Goal: Task Accomplishment & Management: Manage account settings

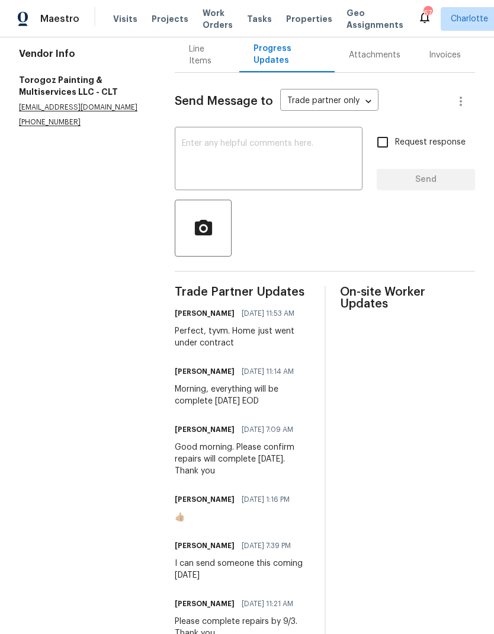
scroll to position [128, 0]
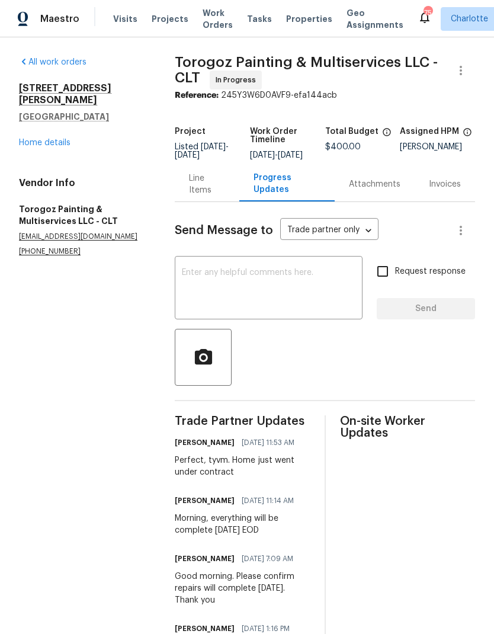
click at [198, 196] on div "Line Items" at bounding box center [207, 184] width 36 height 24
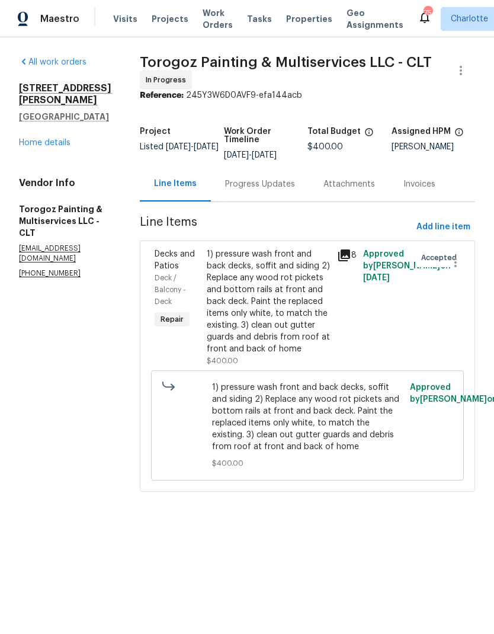
click at [350, 261] on icon at bounding box center [344, 255] width 12 height 12
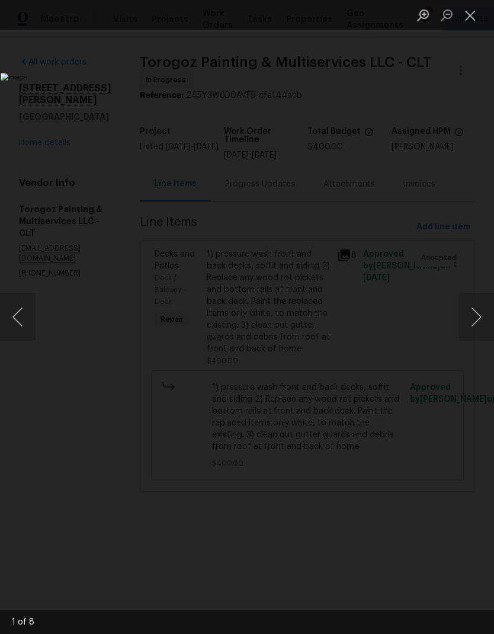
click at [479, 319] on button "Next image" at bounding box center [476, 316] width 36 height 47
click at [486, 317] on button "Next image" at bounding box center [476, 316] width 36 height 47
click at [487, 313] on button "Next image" at bounding box center [476, 316] width 36 height 47
click at [487, 311] on button "Next image" at bounding box center [476, 316] width 36 height 47
click at [487, 309] on button "Next image" at bounding box center [476, 316] width 36 height 47
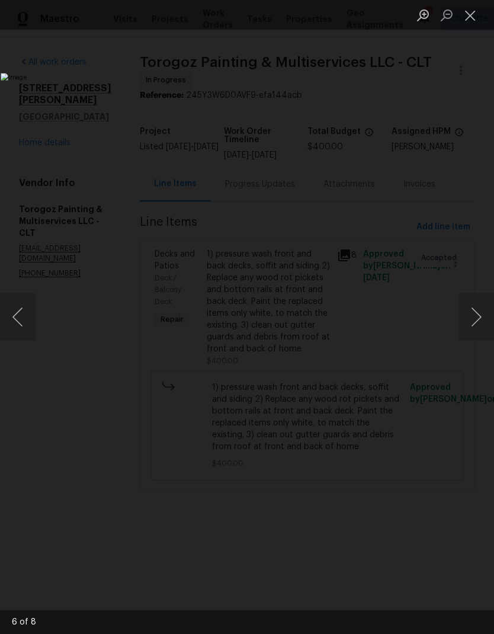
click at [484, 313] on button "Next image" at bounding box center [476, 316] width 36 height 47
click at [486, 312] on button "Next image" at bounding box center [476, 316] width 36 height 47
click at [467, 19] on button "Close lightbox" at bounding box center [470, 15] width 24 height 21
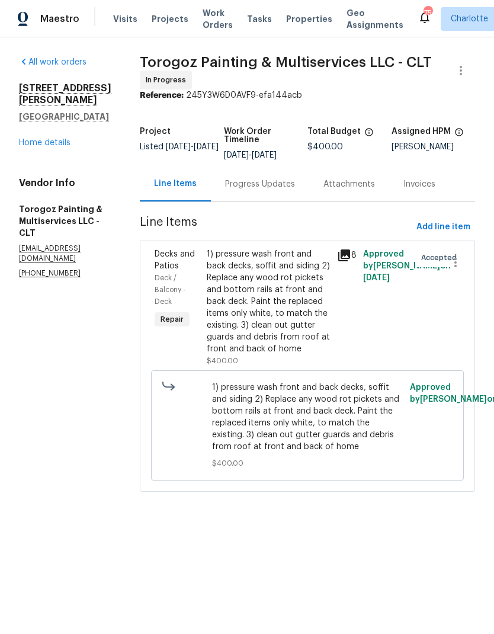
click at [23, 139] on link "Home details" at bounding box center [45, 143] width 52 height 8
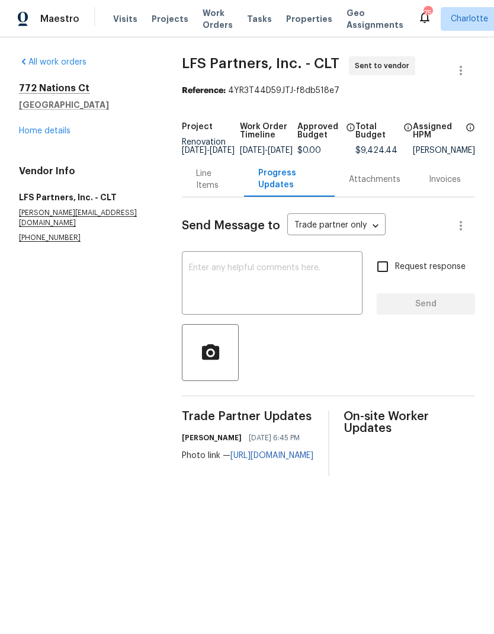
click at [34, 134] on link "Home details" at bounding box center [45, 131] width 52 height 8
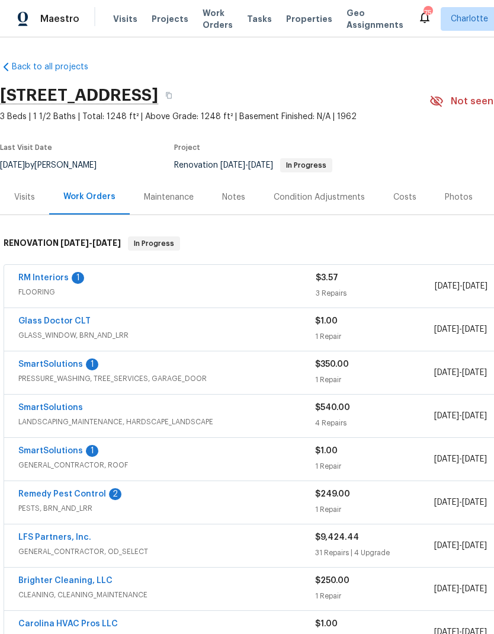
click at [31, 279] on link "RM Interiors" at bounding box center [43, 278] width 50 height 8
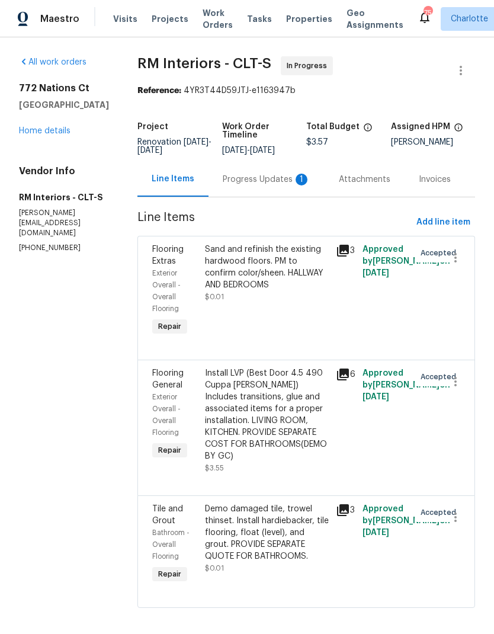
click at [272, 187] on div "Progress Updates 1" at bounding box center [266, 179] width 116 height 35
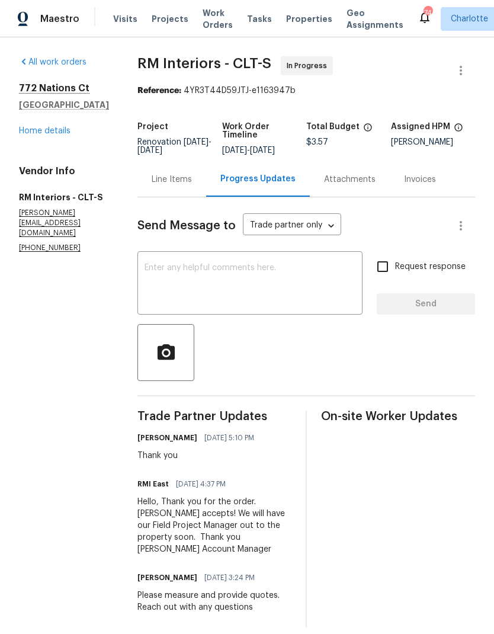
click at [34, 127] on link "Home details" at bounding box center [45, 131] width 52 height 8
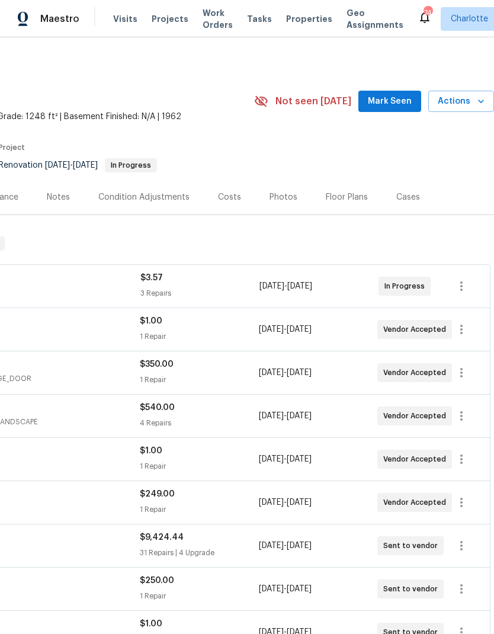
scroll to position [0, 175]
click at [401, 101] on span "Mark Seen" at bounding box center [390, 101] width 44 height 15
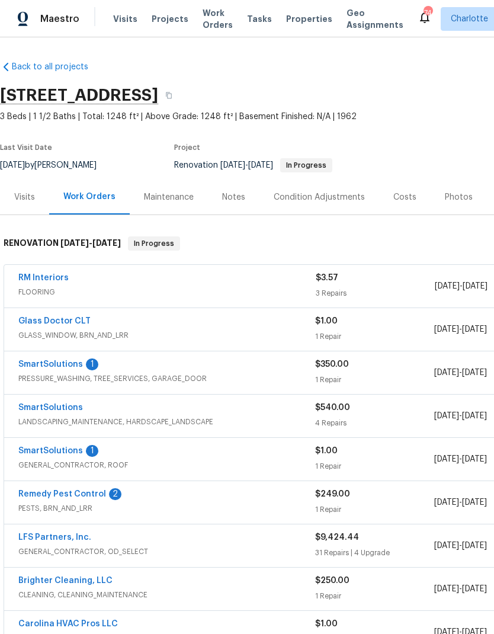
scroll to position [0, 0]
click at [38, 363] on link "SmartSolutions" at bounding box center [50, 364] width 65 height 8
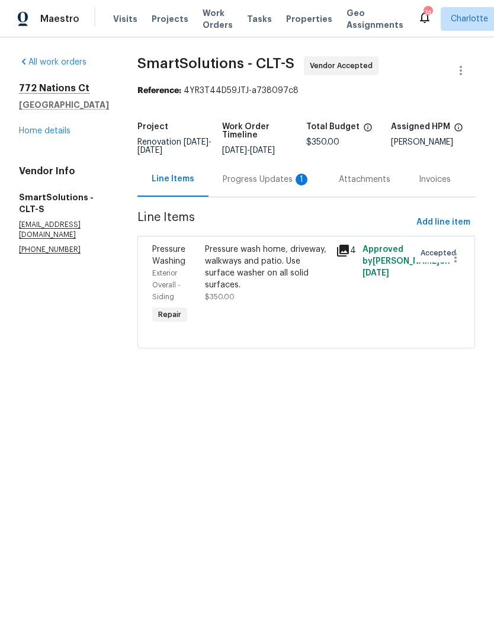
click at [275, 186] on div "Progress Updates 1" at bounding box center [266, 179] width 116 height 35
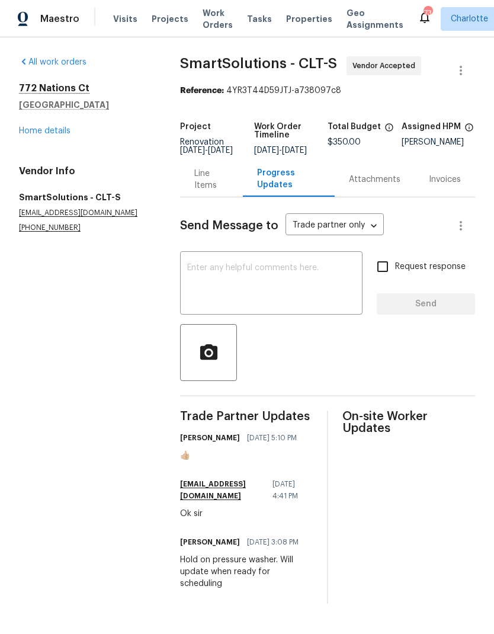
click at [28, 131] on link "Home details" at bounding box center [45, 131] width 52 height 8
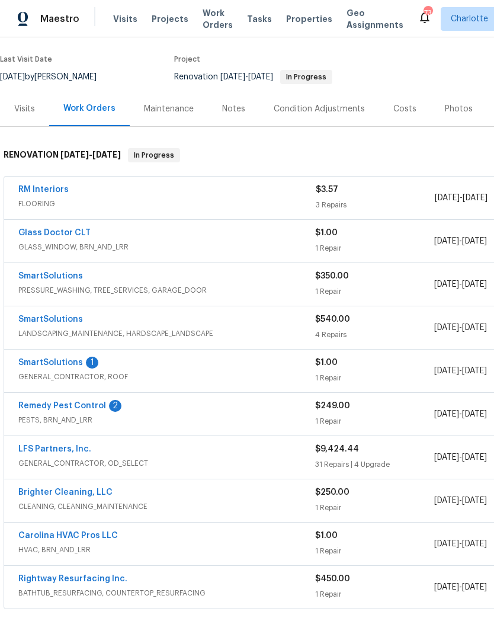
scroll to position [89, 0]
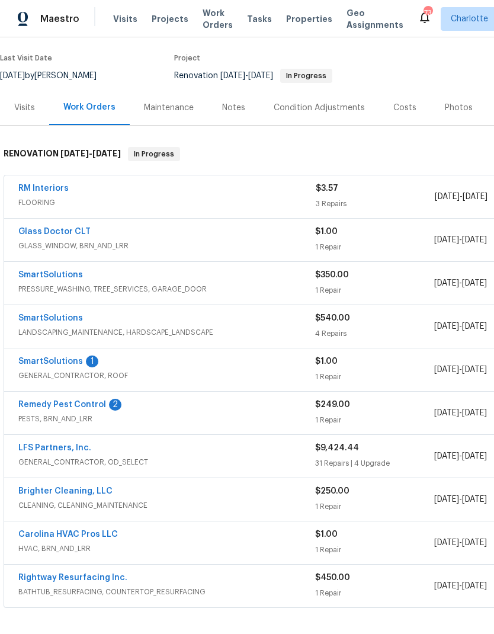
click at [46, 363] on link "SmartSolutions" at bounding box center [50, 361] width 65 height 8
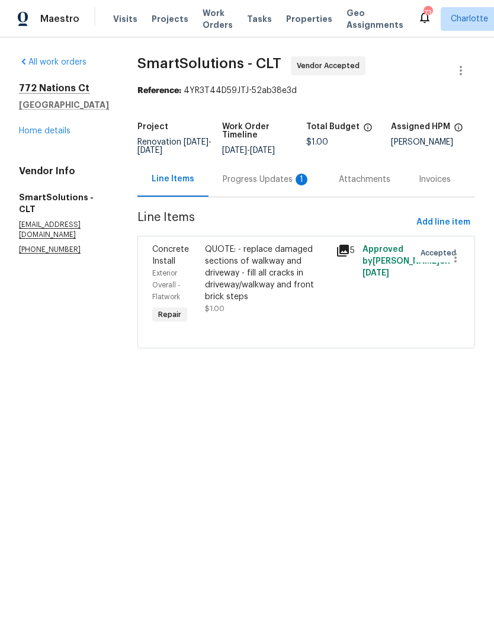
click at [272, 178] on div "Progress Updates 1" at bounding box center [267, 180] width 88 height 12
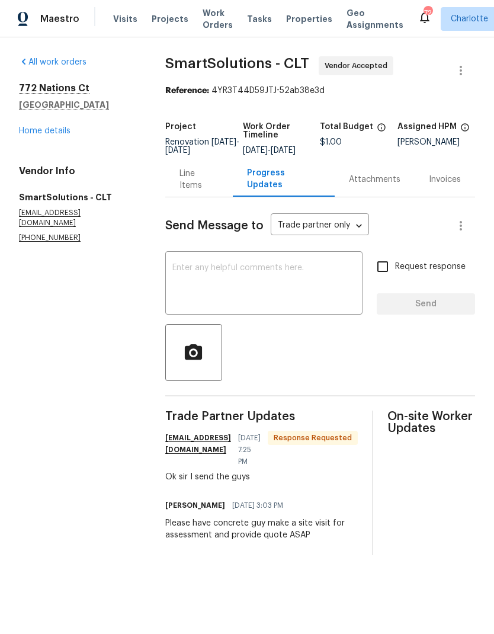
click at [282, 289] on textarea at bounding box center [263, 284] width 183 height 41
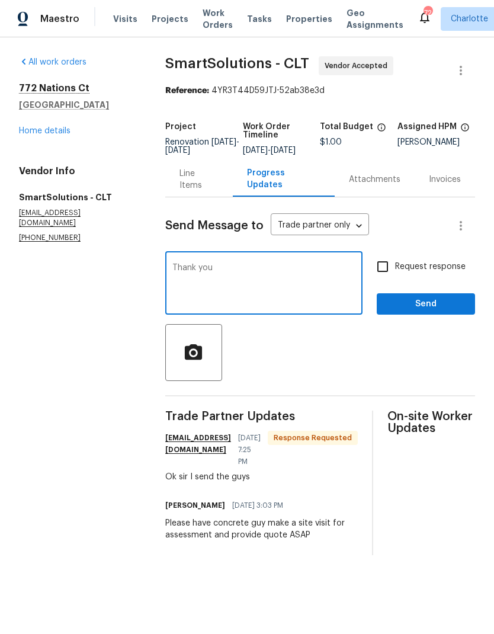
type textarea "Thank you"
click at [452, 311] on span "Send" at bounding box center [425, 304] width 79 height 15
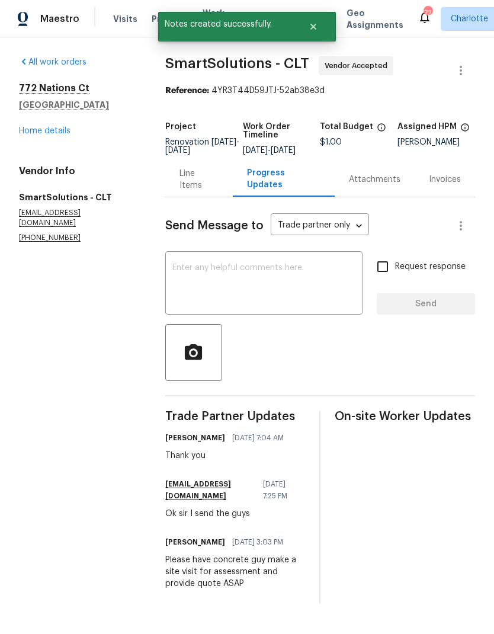
click at [33, 128] on link "Home details" at bounding box center [45, 131] width 52 height 8
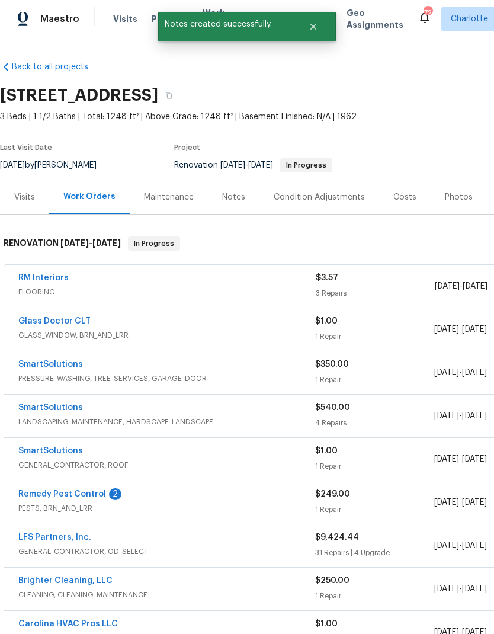
click at [49, 494] on link "Remedy Pest Control" at bounding box center [62, 494] width 88 height 8
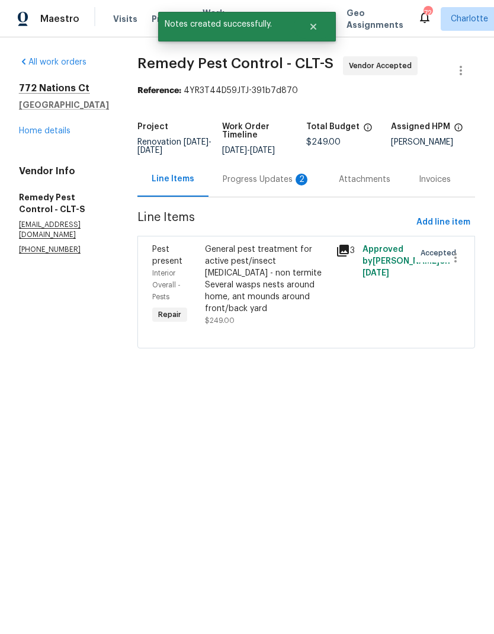
click at [260, 185] on div "Progress Updates 2" at bounding box center [267, 180] width 88 height 12
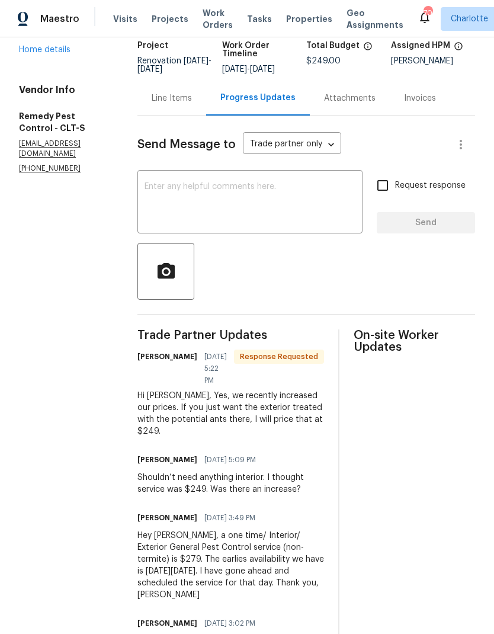
scroll to position [81, 0]
click at [213, 206] on textarea at bounding box center [249, 203] width 211 height 41
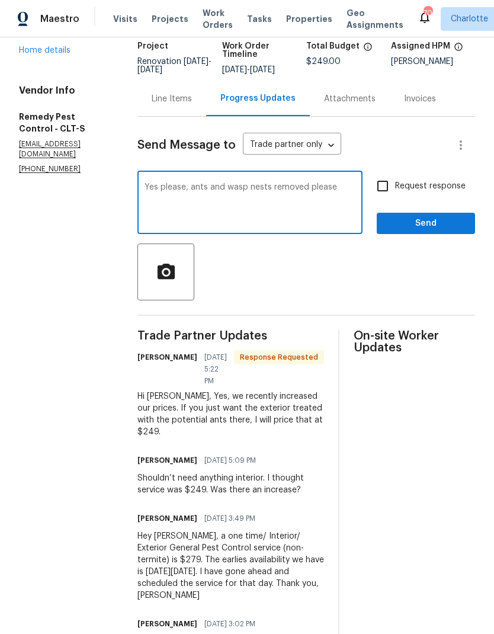
click at [159, 188] on textarea "Yes please, ants and wasp nests removed please" at bounding box center [249, 203] width 211 height 41
type textarea "Yes, ants and wasp nests removed please"
click at [299, 269] on div at bounding box center [306, 271] width 338 height 57
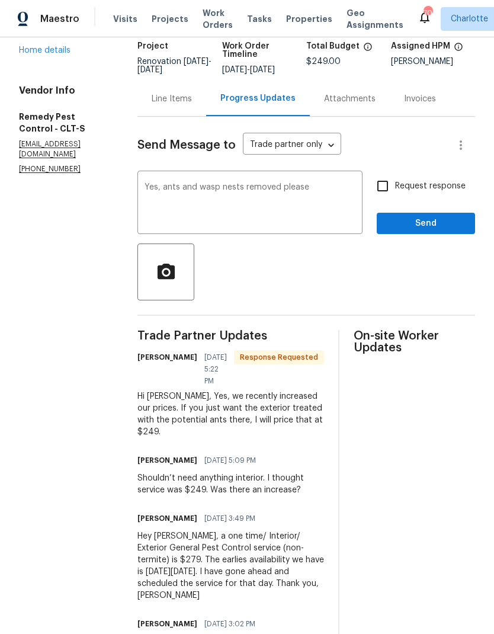
click at [385, 189] on input "Request response" at bounding box center [382, 186] width 25 height 25
click at [385, 185] on input "Request response" at bounding box center [382, 186] width 25 height 25
checkbox input "false"
click at [445, 226] on span "Send" at bounding box center [425, 223] width 79 height 15
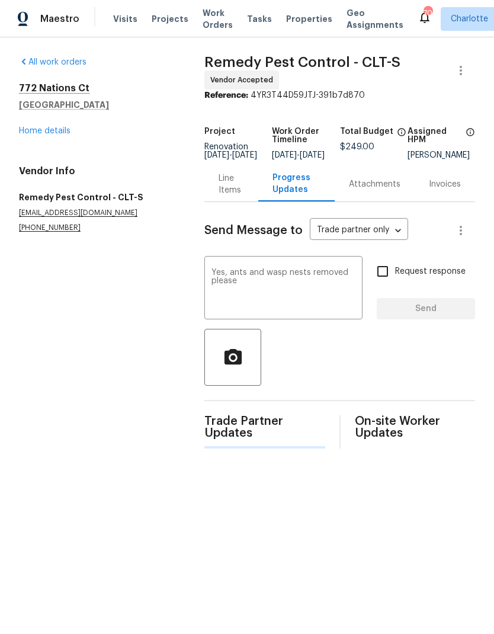
scroll to position [0, 0]
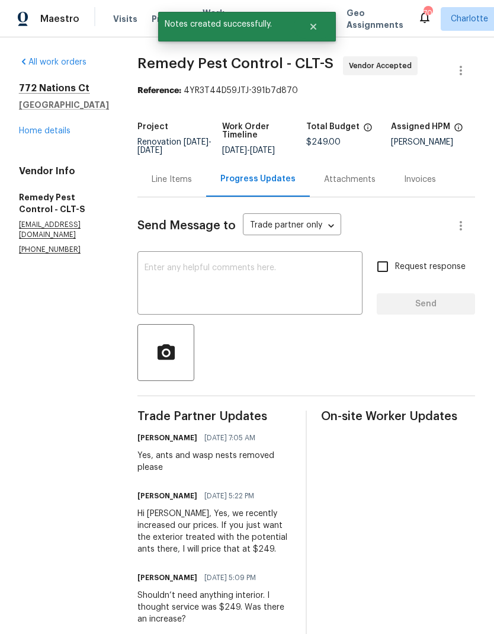
click at [28, 135] on link "Home details" at bounding box center [45, 131] width 52 height 8
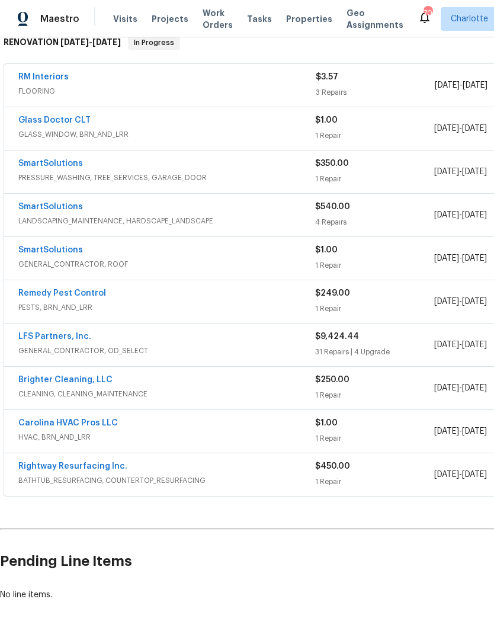
scroll to position [200, 0]
click at [28, 335] on link "LFS Partners, Inc." at bounding box center [54, 337] width 73 height 8
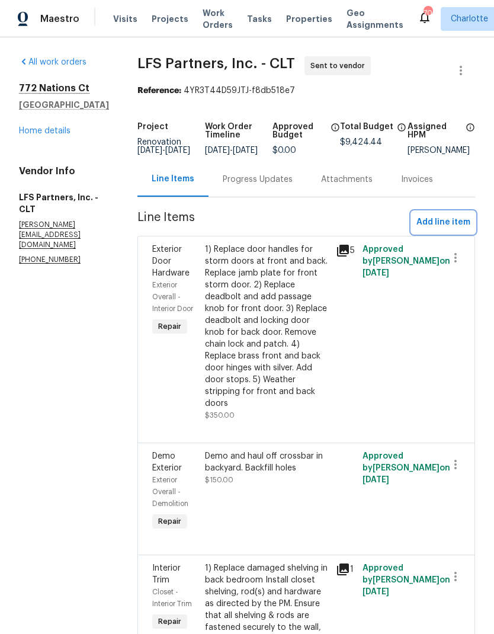
click at [455, 228] on span "Add line item" at bounding box center [443, 222] width 54 height 15
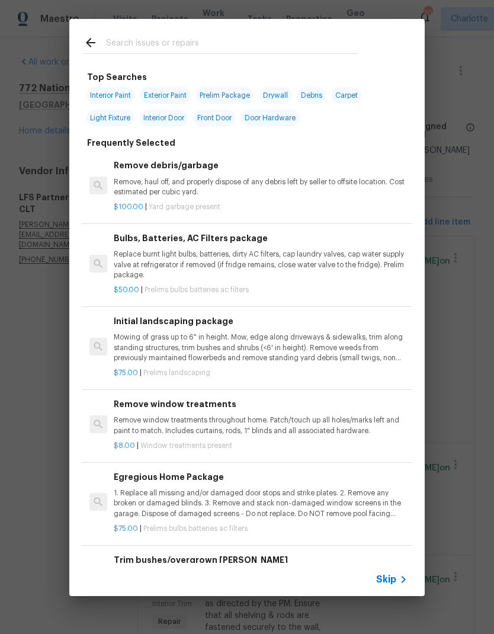
click at [208, 47] on input "text" at bounding box center [231, 45] width 251 height 18
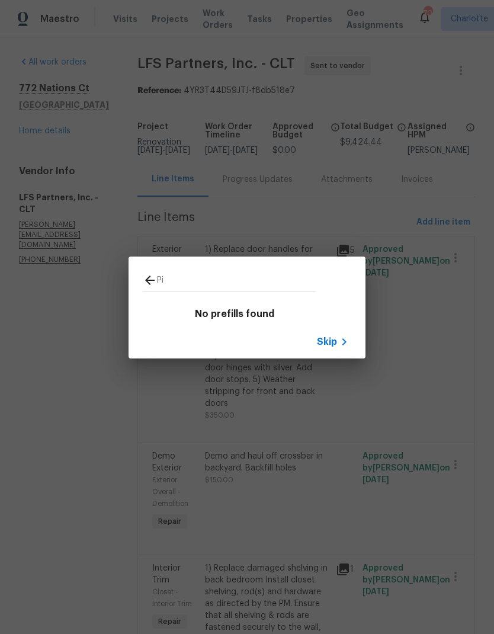
type input "P"
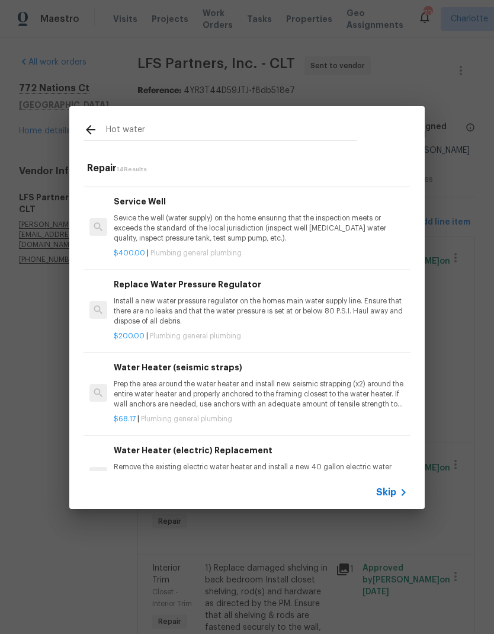
scroll to position [464, -1]
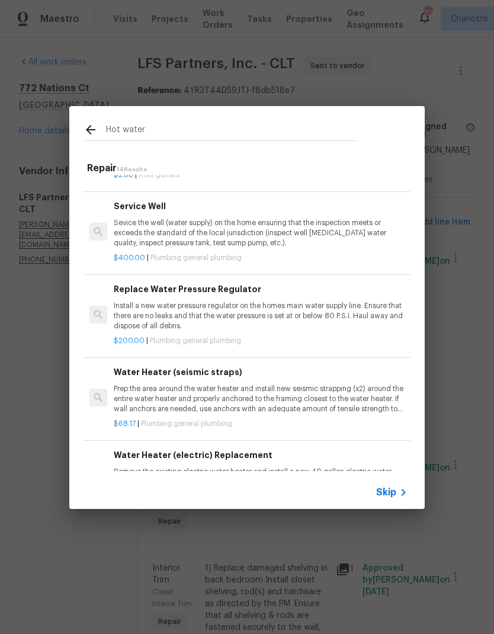
click at [210, 133] on input "Hot water" at bounding box center [231, 132] width 251 height 18
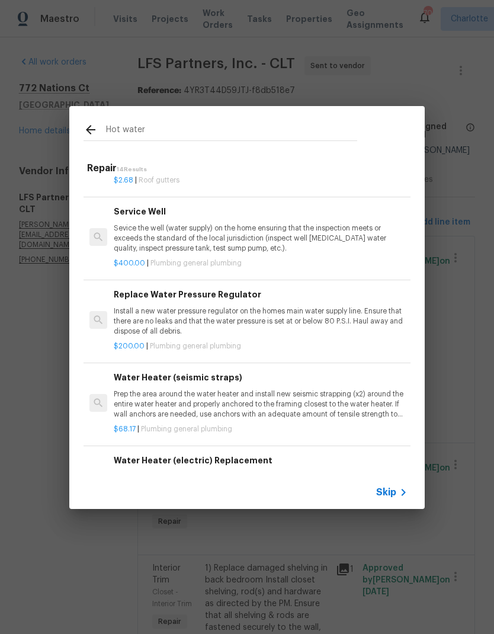
scroll to position [455, 0]
type input "H"
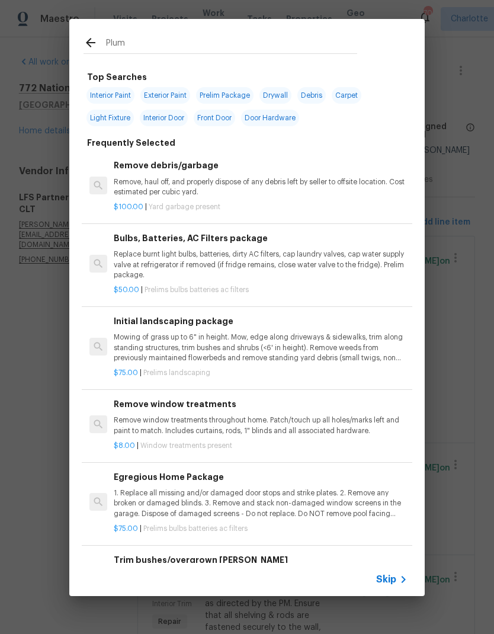
type input "Plumb"
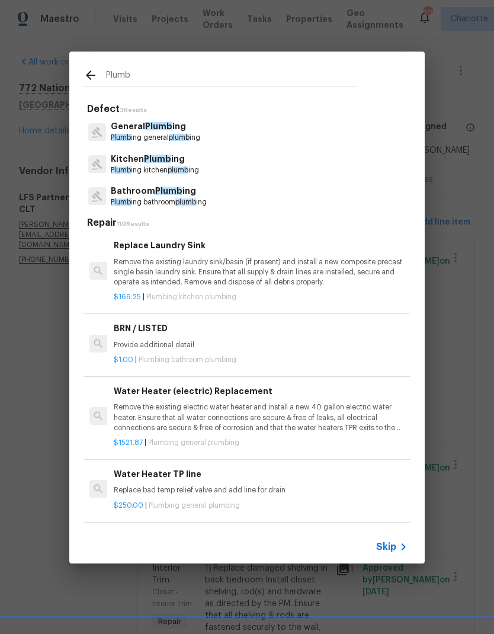
click at [168, 137] on p "Plumb ing general plumb ing" at bounding box center [155, 138] width 89 height 10
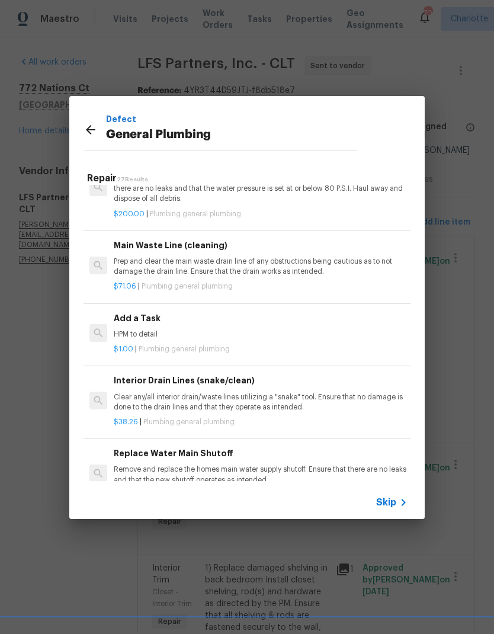
scroll to position [1222, 0]
click at [287, 329] on p "HPM to detail" at bounding box center [261, 334] width 294 height 10
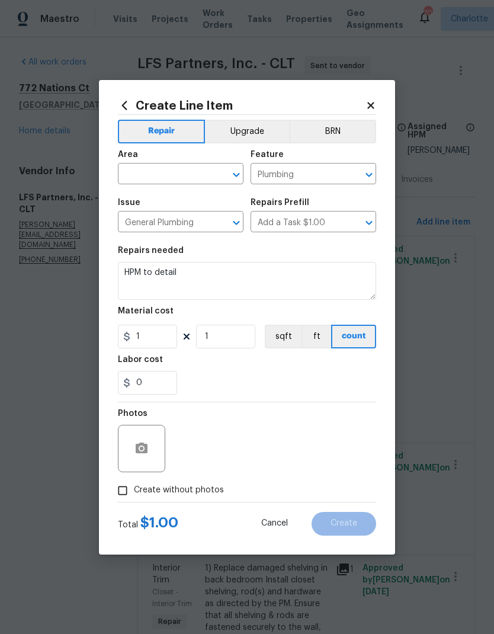
click at [177, 171] on input "text" at bounding box center [164, 175] width 92 height 18
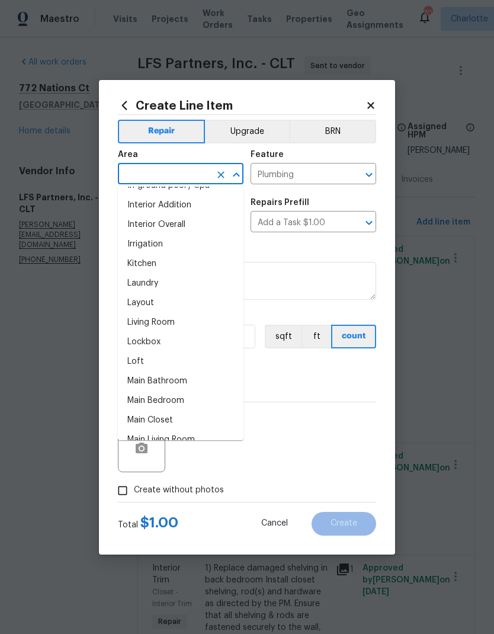
scroll to position [466, 0]
click at [158, 287] on li "Laundry" at bounding box center [181, 282] width 126 height 20
type input "Laundry"
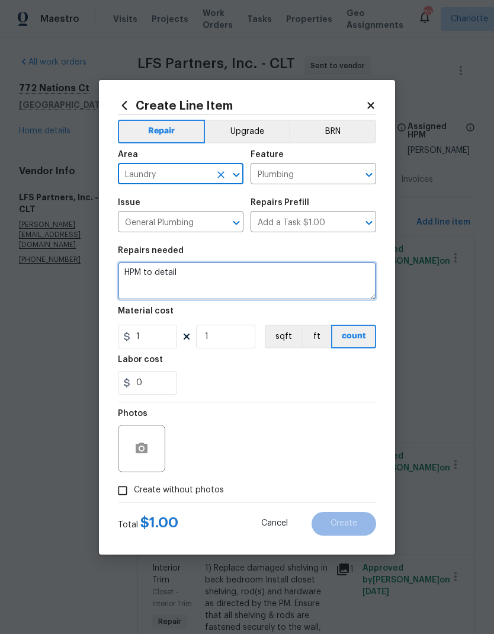
click at [315, 266] on textarea "HPM to detail" at bounding box center [247, 281] width 258 height 38
type textarea "Light pilot once gas service is restored"
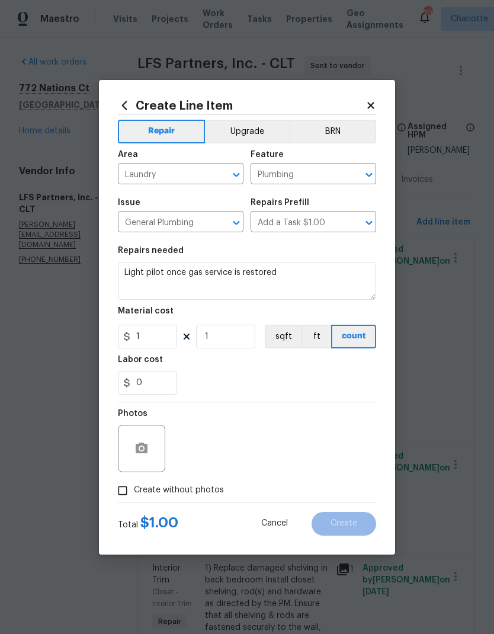
click at [311, 383] on div "0" at bounding box center [247, 383] width 258 height 24
click at [158, 344] on input "1" at bounding box center [147, 337] width 59 height 24
type input "25"
click at [297, 385] on div "0" at bounding box center [247, 383] width 258 height 24
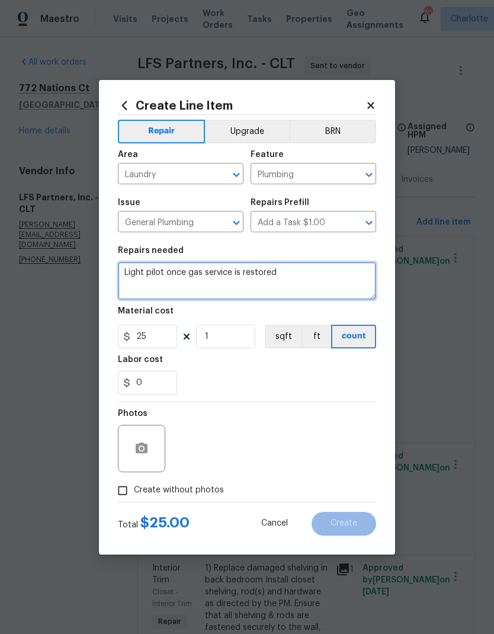
click at [304, 269] on textarea "Light pilot once gas service is restored" at bounding box center [247, 281] width 258 height 38
type textarea "Light pilot once gas service is restored. Ensure hot water is being received at…"
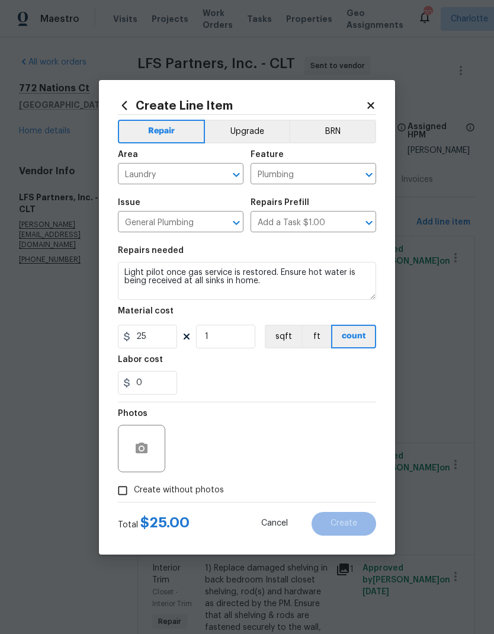
click at [316, 378] on div "0" at bounding box center [247, 383] width 258 height 24
click at [131, 456] on button "button" at bounding box center [141, 448] width 28 height 28
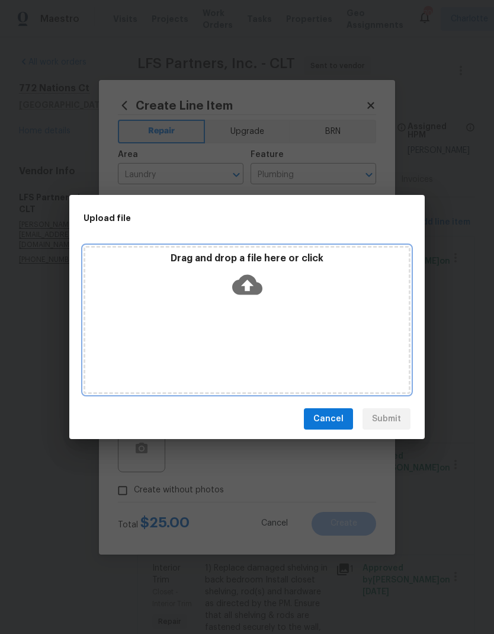
click at [133, 337] on div "Drag and drop a file here or click" at bounding box center [246, 320] width 327 height 148
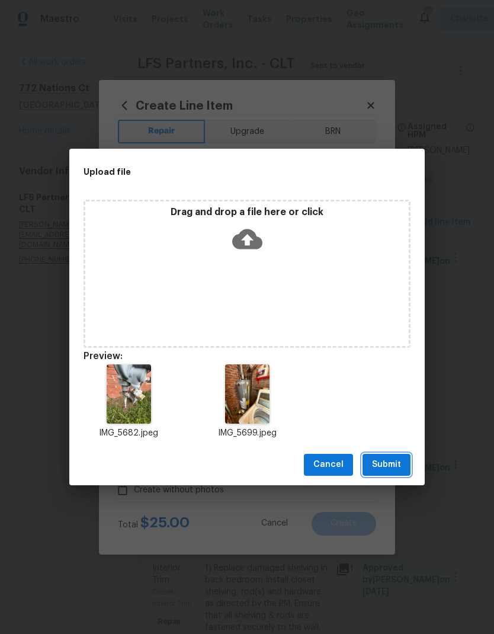
click at [391, 466] on span "Submit" at bounding box center [386, 464] width 29 height 15
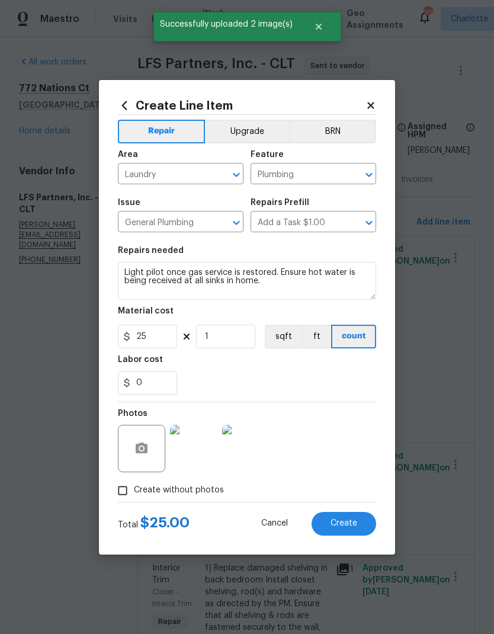
click at [348, 529] on button "Create" at bounding box center [343, 524] width 65 height 24
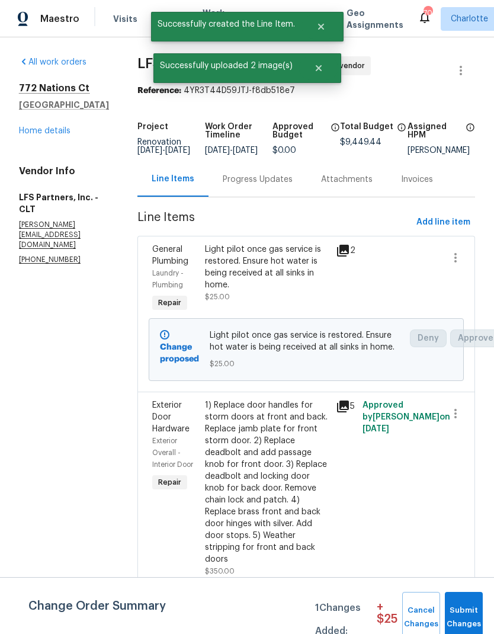
click at [465, 616] on span "Submit Changes" at bounding box center [464, 616] width 26 height 27
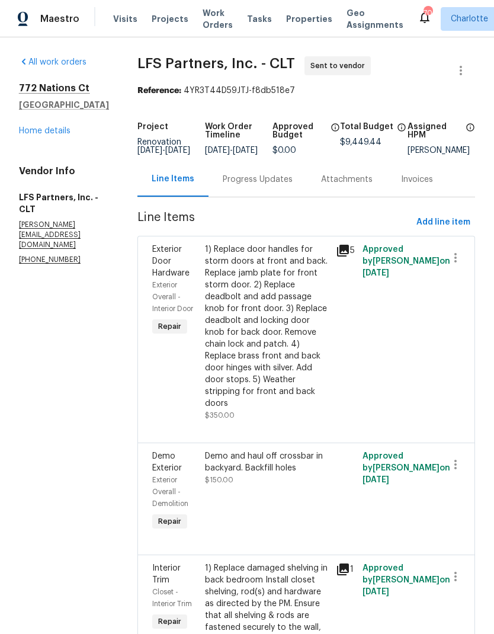
click at [27, 134] on link "Home details" at bounding box center [45, 131] width 52 height 8
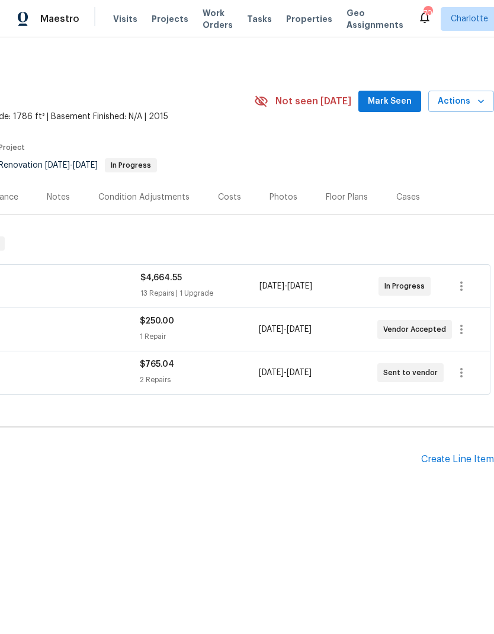
scroll to position [0, 175]
click at [391, 97] on span "Mark Seen" at bounding box center [390, 101] width 44 height 15
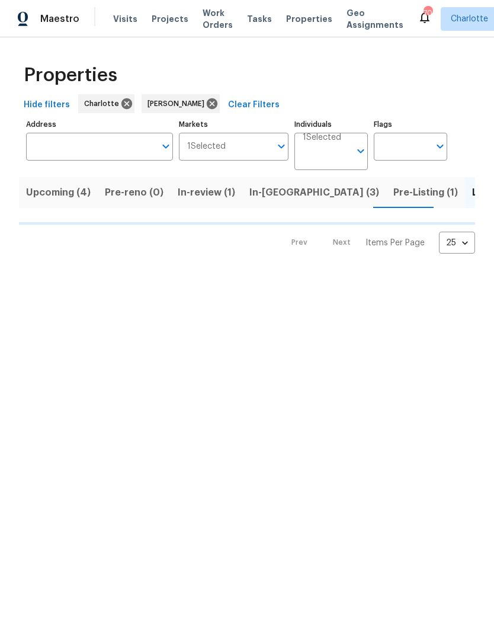
click at [33, 194] on span "Upcoming (4)" at bounding box center [58, 192] width 65 height 17
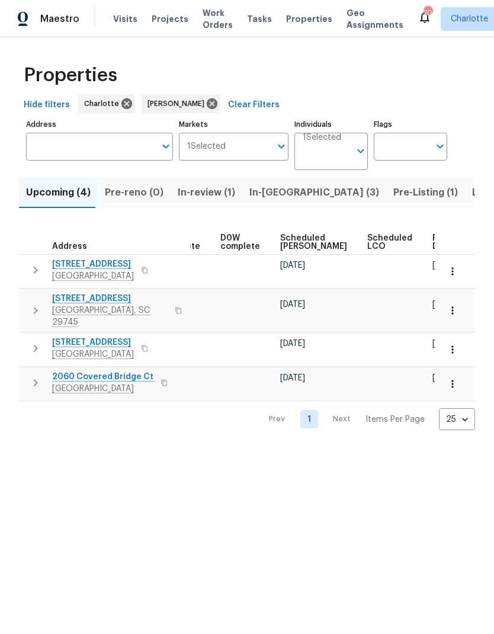
scroll to position [0, 297]
click at [452, 378] on icon "button" at bounding box center [452, 384] width 12 height 12
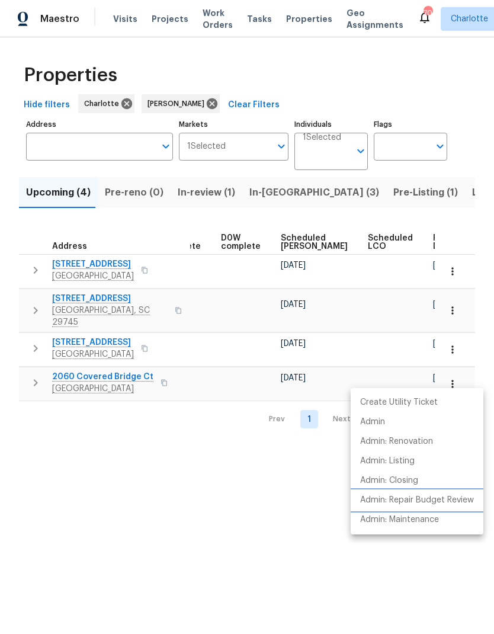
click at [452, 500] on p "Admin: Repair Budget Review" at bounding box center [417, 500] width 114 height 12
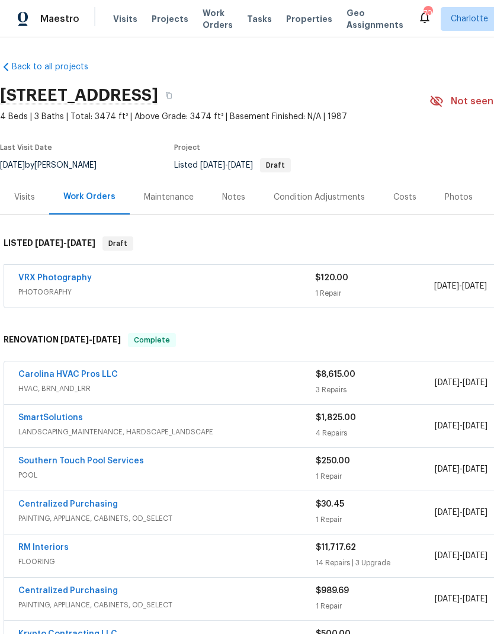
click at [40, 374] on link "Carolina HVAC Pros LLC" at bounding box center [67, 374] width 99 height 8
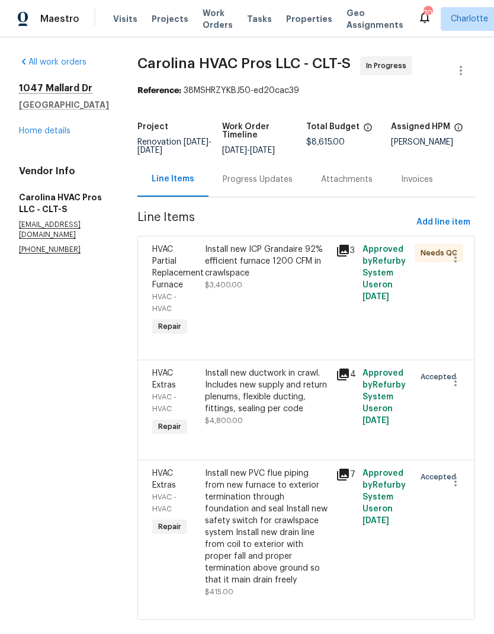
click at [348, 254] on icon at bounding box center [343, 251] width 12 height 12
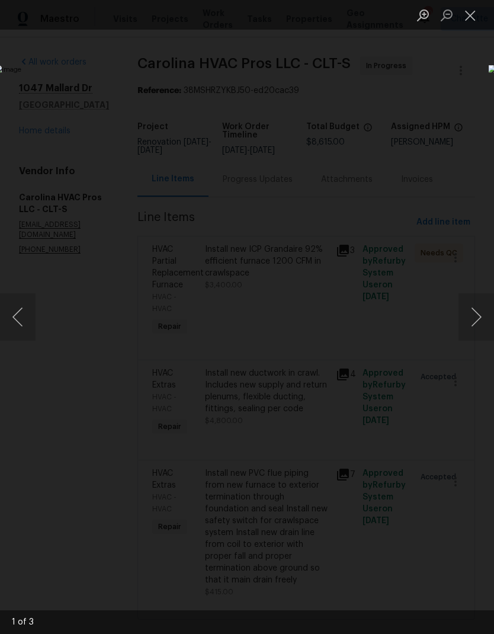
click at [475, 312] on button "Next image" at bounding box center [476, 316] width 36 height 47
click at [474, 307] on button "Next image" at bounding box center [476, 316] width 36 height 47
click at [476, 312] on button "Next image" at bounding box center [476, 316] width 36 height 47
click at [477, 23] on button "Close lightbox" at bounding box center [470, 15] width 24 height 21
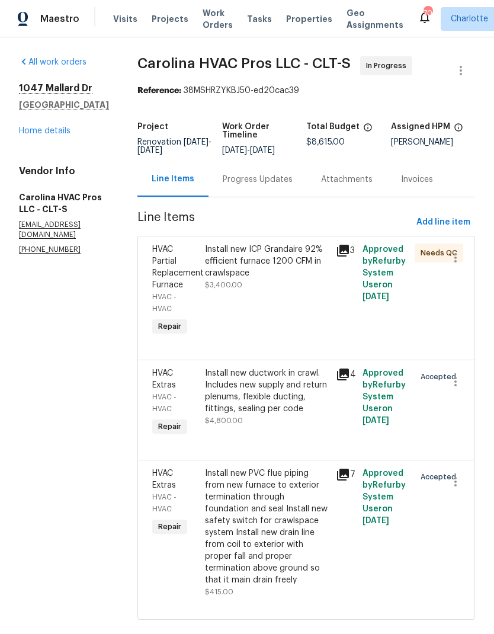
click at [264, 184] on div "Progress Updates" at bounding box center [258, 180] width 70 height 12
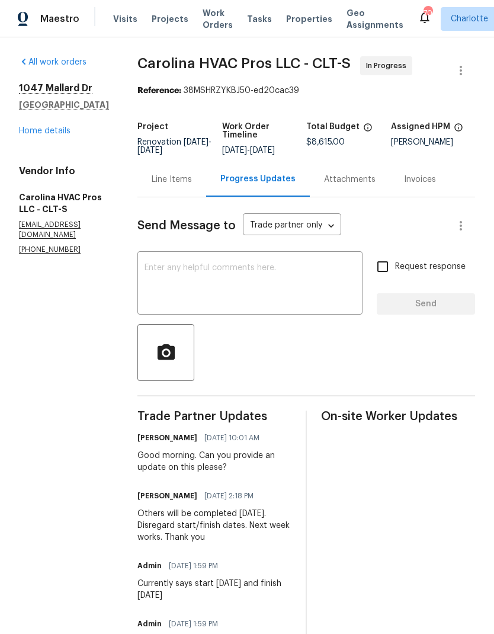
click at [182, 184] on div "Line Items" at bounding box center [172, 180] width 40 height 12
